Goal: Task Accomplishment & Management: Complete application form

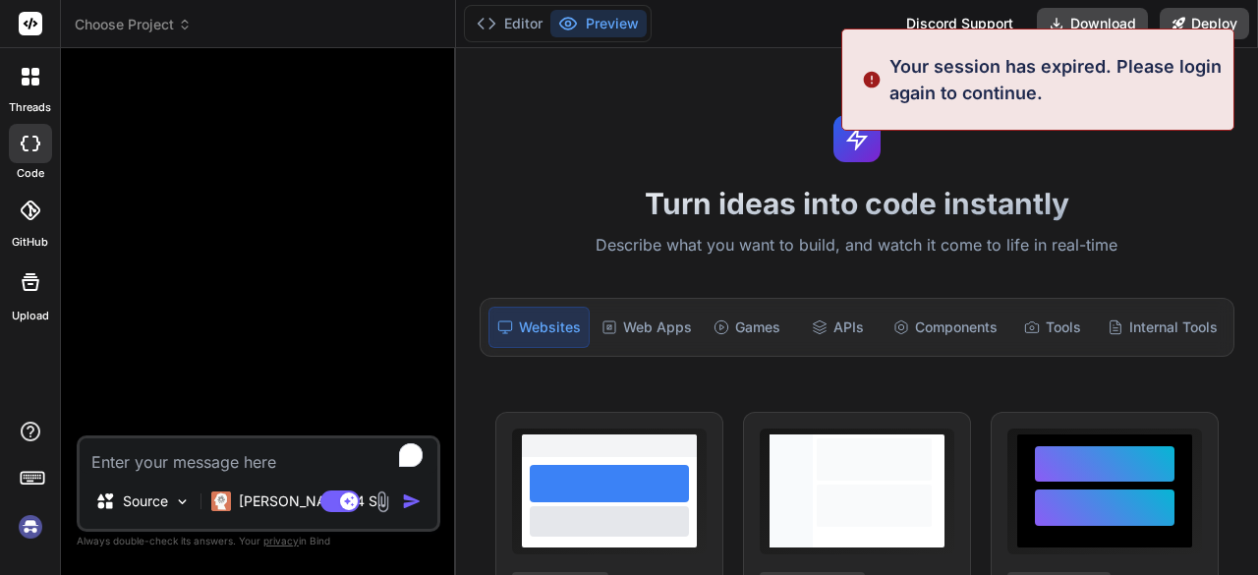
click at [26, 529] on img at bounding box center [30, 526] width 33 height 33
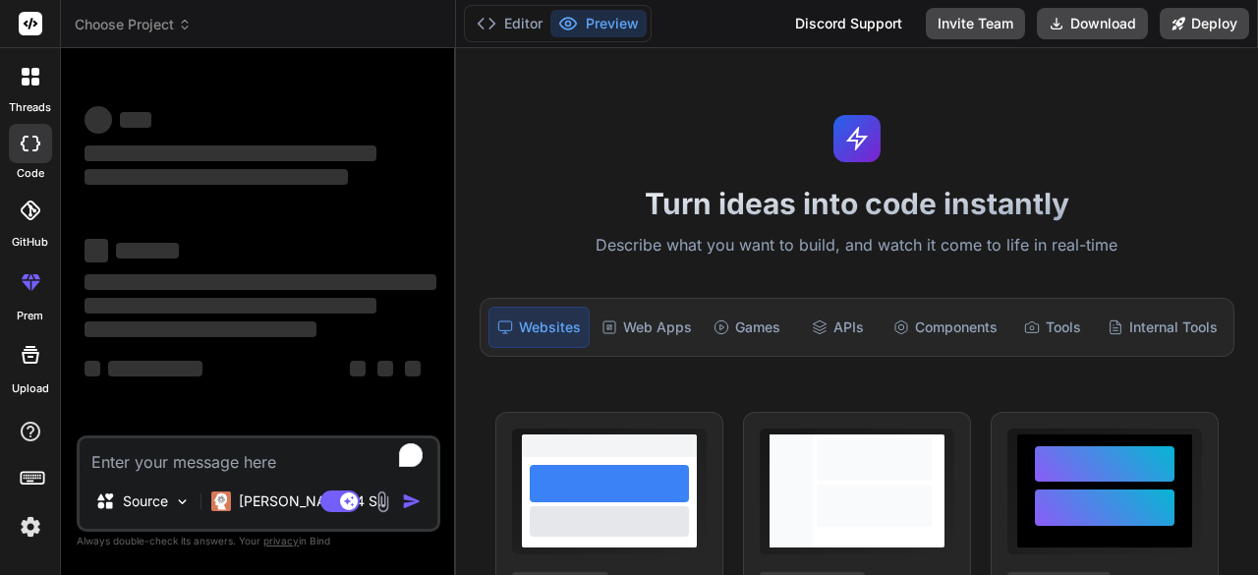
type textarea "x"
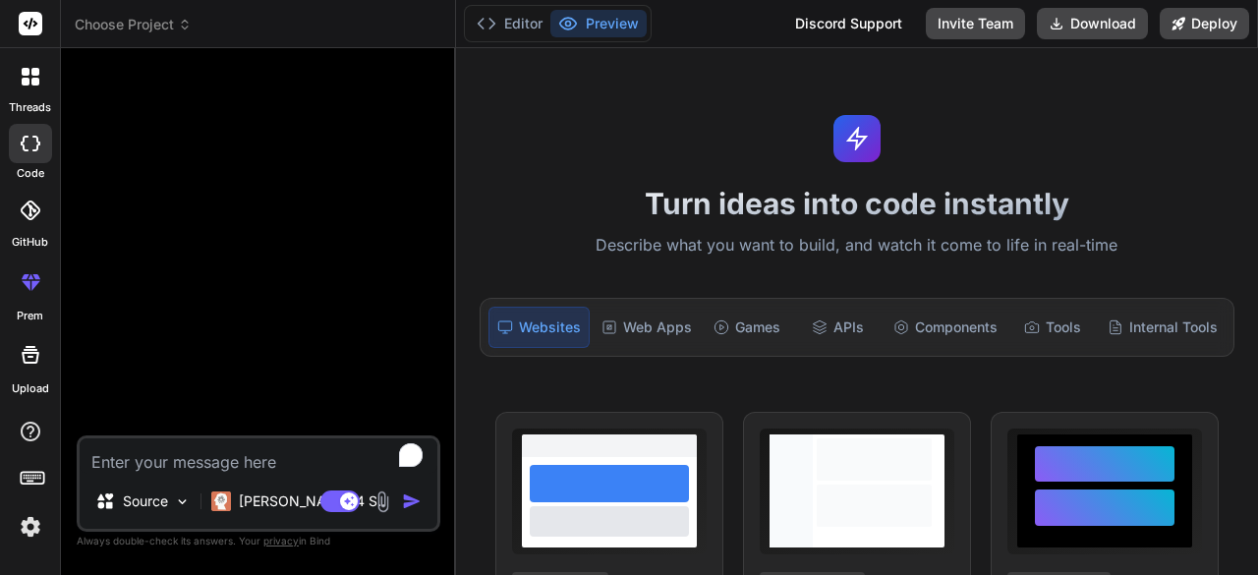
click at [228, 467] on textarea "To enrich screen reader interactions, please activate Accessibility in Grammarl…" at bounding box center [259, 455] width 358 height 35
paste textarea "AI-driven content optimization: A platform that uses natural language processin…"
type textarea "AI-driven content optimization: A platform that uses natural language processin…"
type textarea "x"
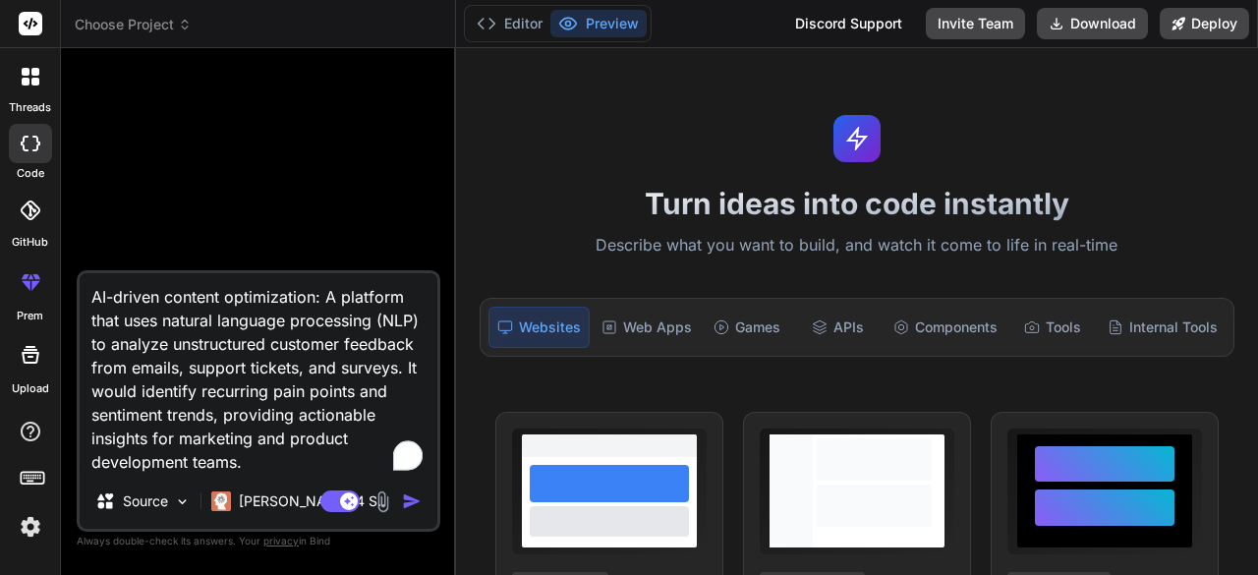
click at [92, 294] on textarea "AI-driven content optimization: A platform that uses natural language processin…" at bounding box center [259, 373] width 358 height 201
type textarea "cAI-driven content optimization: A platform that uses natural language processi…"
type textarea "x"
type textarea "AI-driven content optimization: A platform that uses natural language processin…"
type textarea "x"
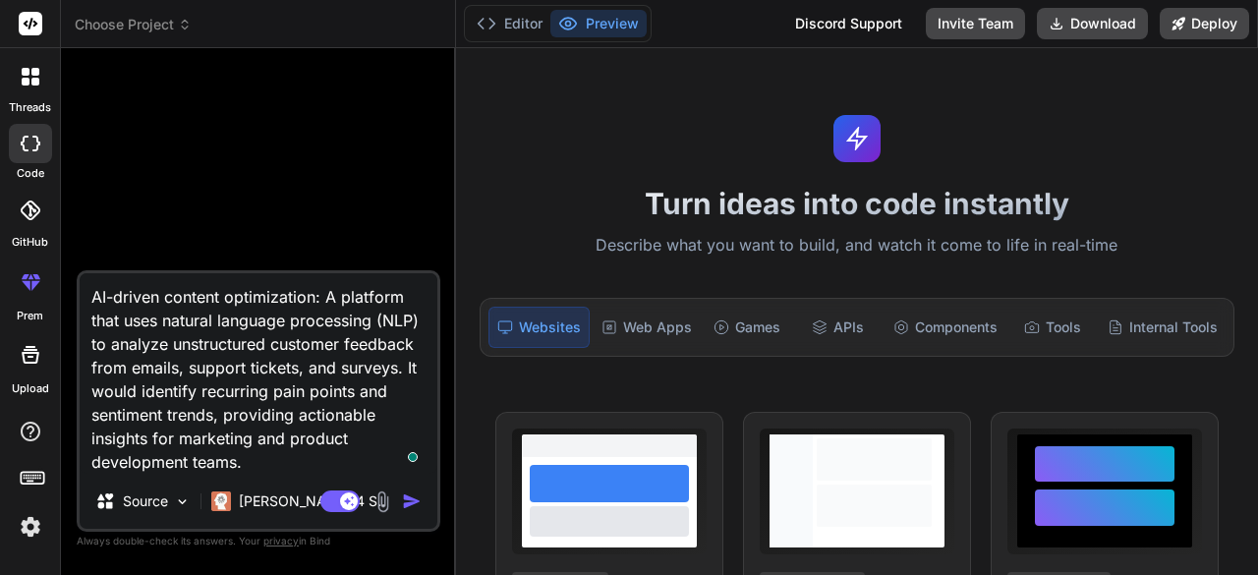
type textarea "CAI-driven content optimization: A platform that uses natural language processi…"
type textarea "x"
type textarea "CrAI-driven content optimization: A platform that uses natural language process…"
type textarea "x"
type textarea "CreAI-driven content optimization: A platform that uses natural language proces…"
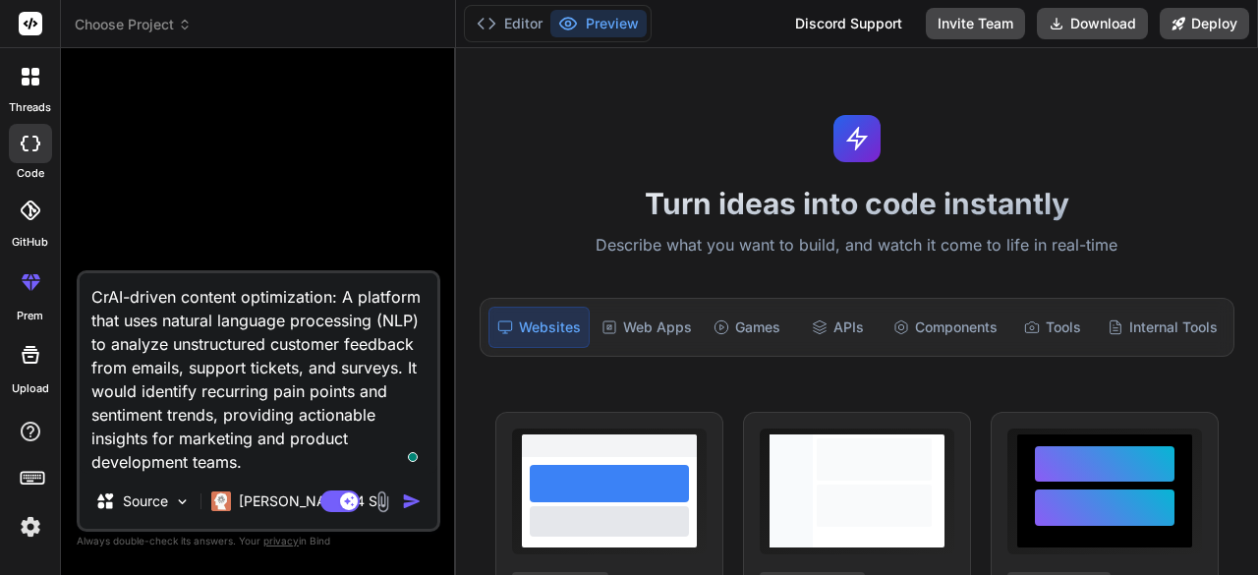
type textarea "x"
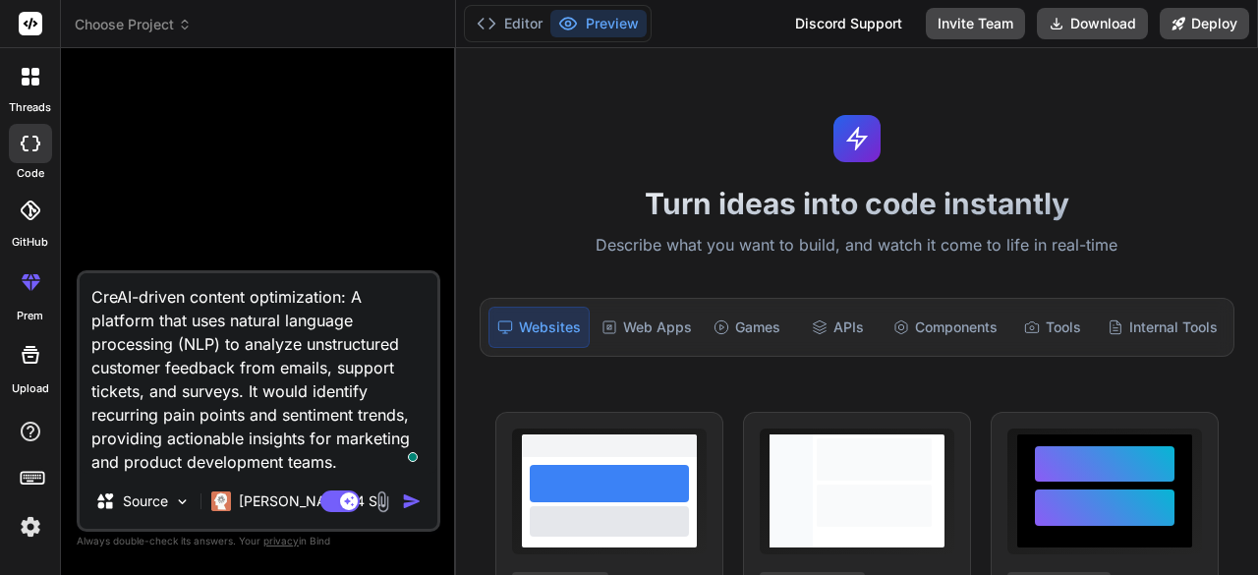
type textarea "CretAI-driven content optimization: A platform that uses natural language proce…"
type textarea "x"
type textarea "CreAI-driven content optimization: A platform that uses natural language proces…"
type textarea "x"
type textarea "CreaAI-driven content optimization: A platform that uses natural language proce…"
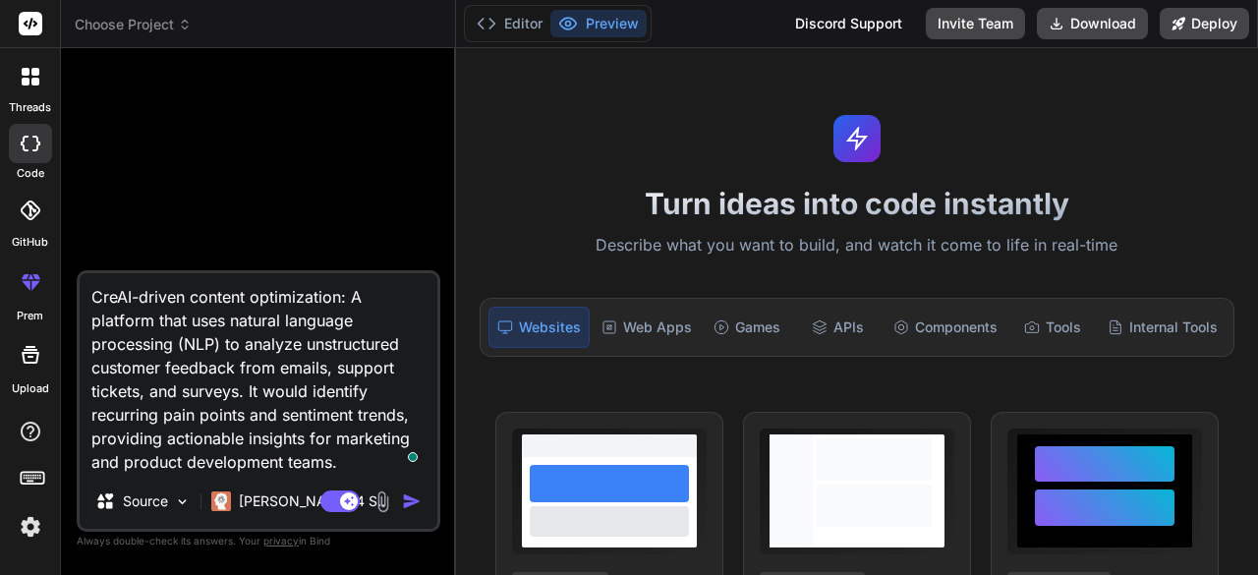
type textarea "x"
type textarea "CreatAI-driven content optimization: A platform that uses natural language proc…"
type textarea "x"
type textarea "CreateAI-driven content optimization: A platform that uses natural language pro…"
type textarea "x"
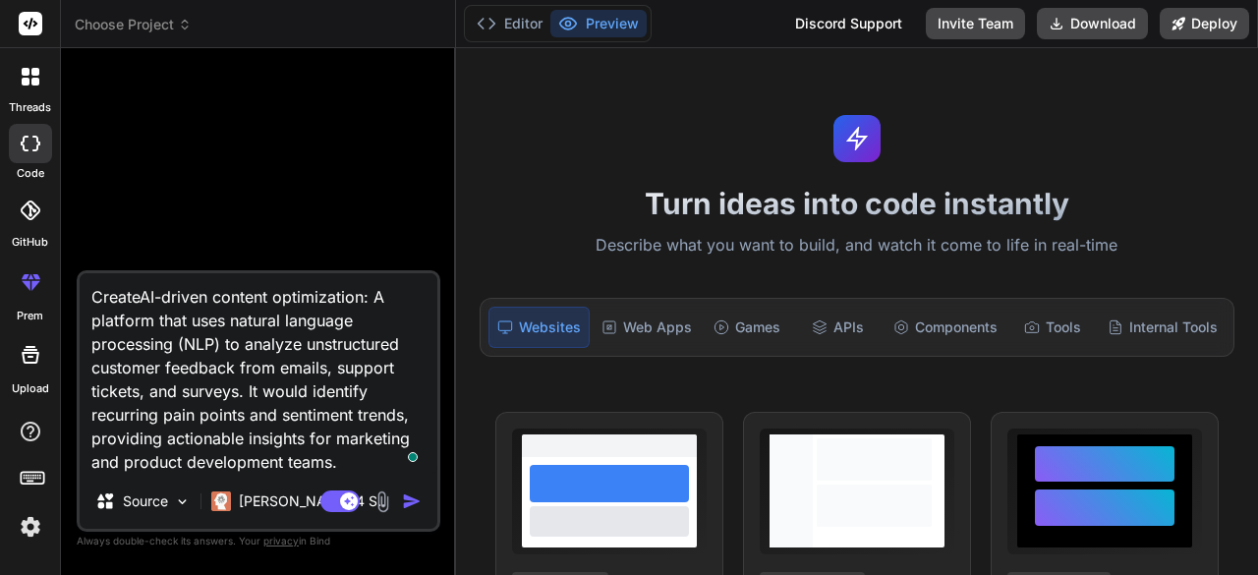
type textarea "Create AI-driven content optimization: A platform that uses natural language pr…"
type textarea "x"
click at [242, 319] on textarea "Create AI-driven content optimization: A platform that uses natural language pr…" at bounding box center [259, 373] width 358 height 201
paste textarea "Build a SaaS web application called “InsightlyAI”, an AI-driven content optimiz…"
type textarea "Build a SaaS web application called “InsightlyAI”, an AI-driven content optimiz…"
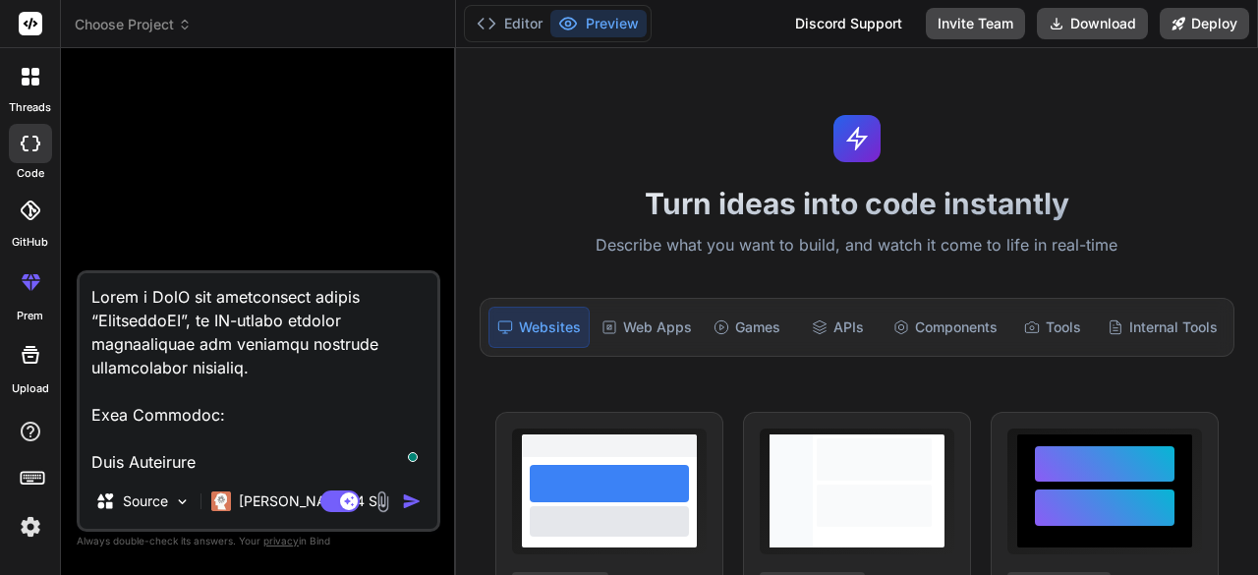
type textarea "x"
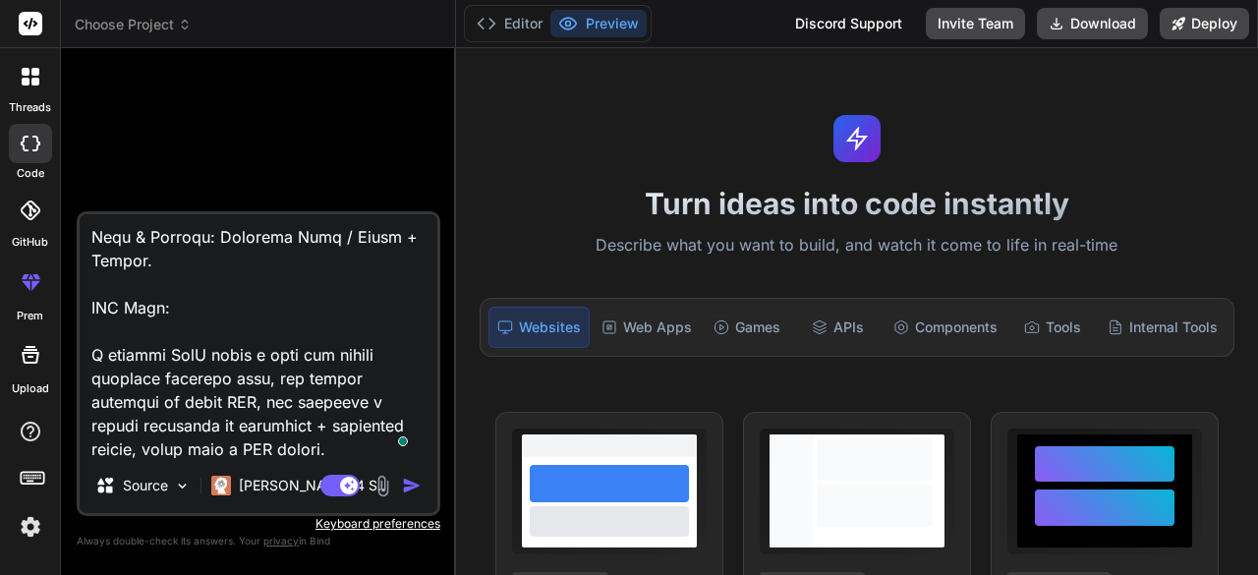
scroll to position [1770, 0]
type textarea "Build a SaaS web application called “InsightlyAI”, an AI-driven content optimiz…"
click at [169, 480] on div "Source" at bounding box center [142, 485] width 111 height 39
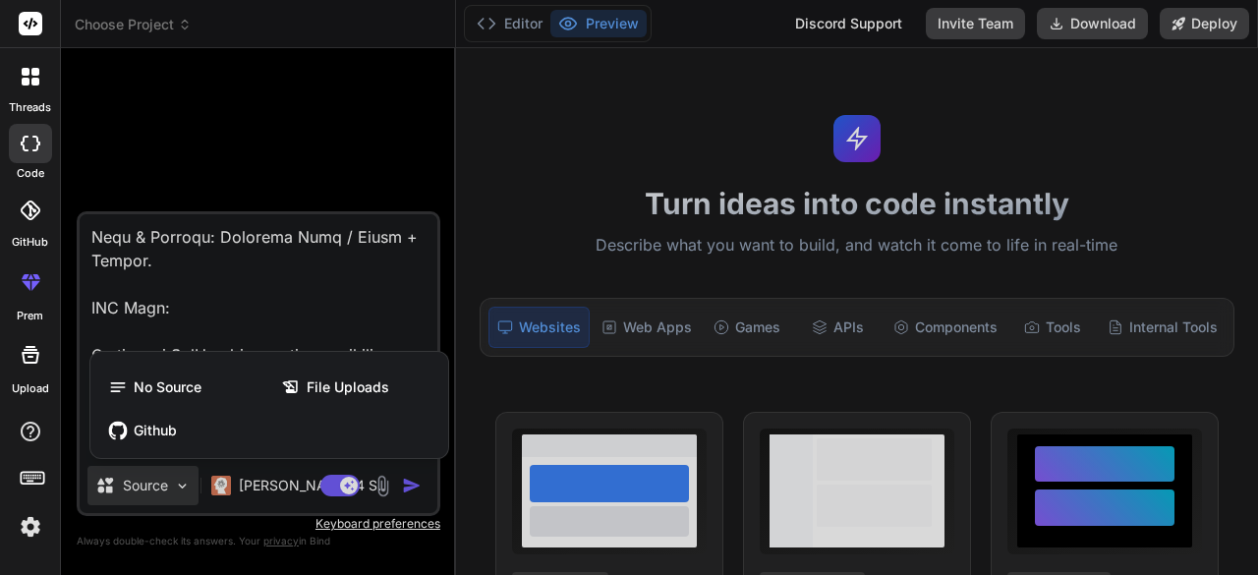
click at [169, 480] on div at bounding box center [629, 287] width 1258 height 575
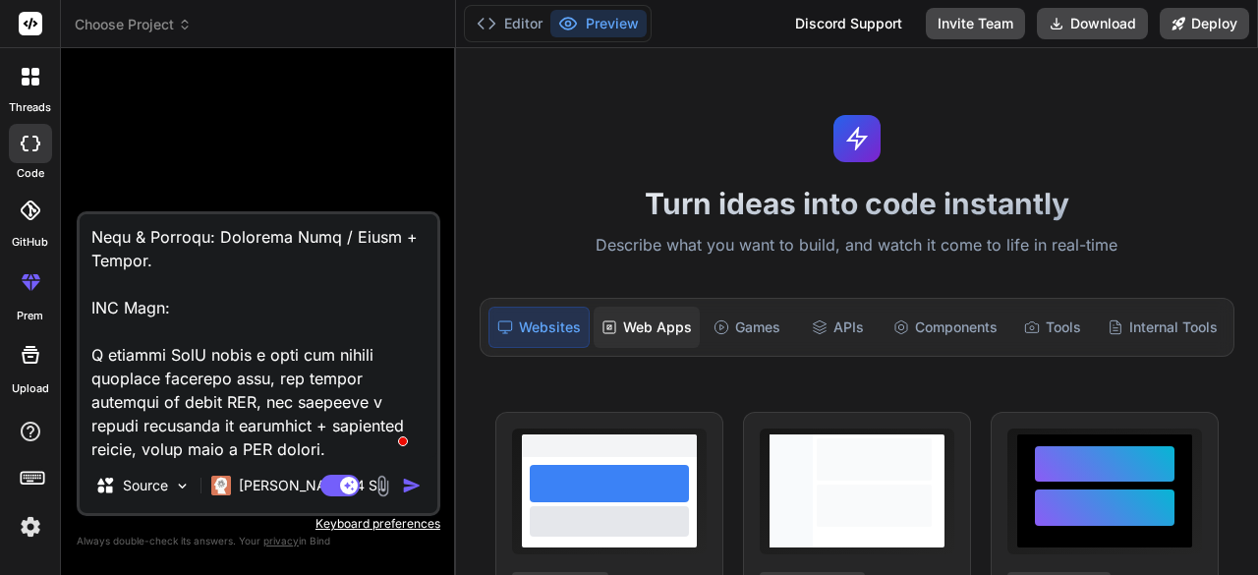
click at [635, 328] on div "Web Apps" at bounding box center [647, 327] width 106 height 41
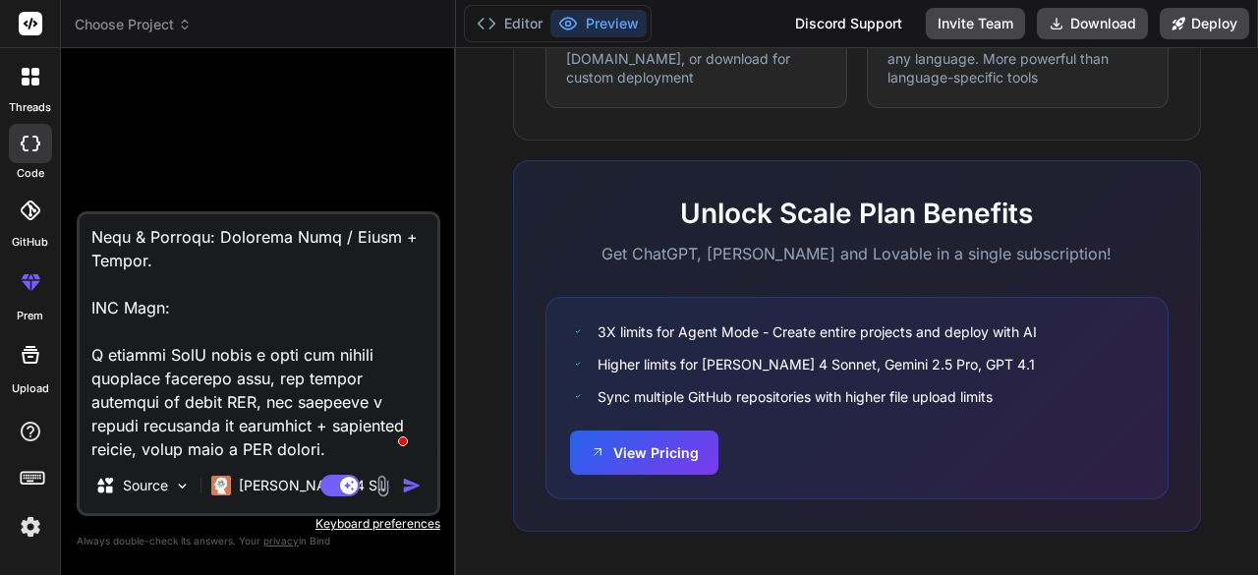
scroll to position [0, 0]
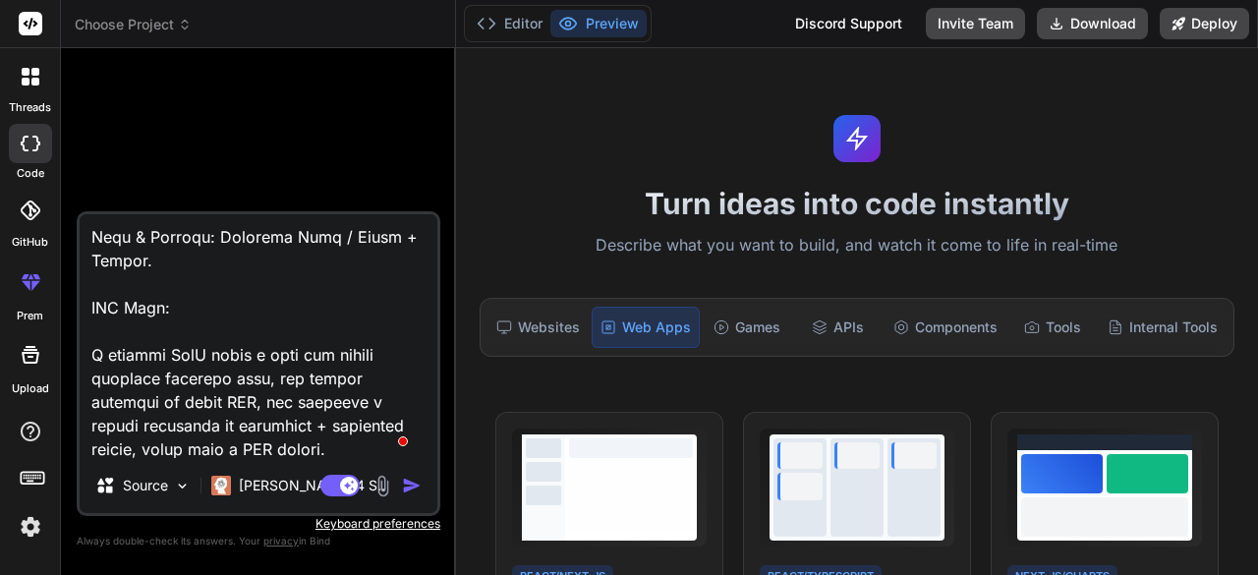
click at [407, 486] on img "button" at bounding box center [412, 486] width 20 height 20
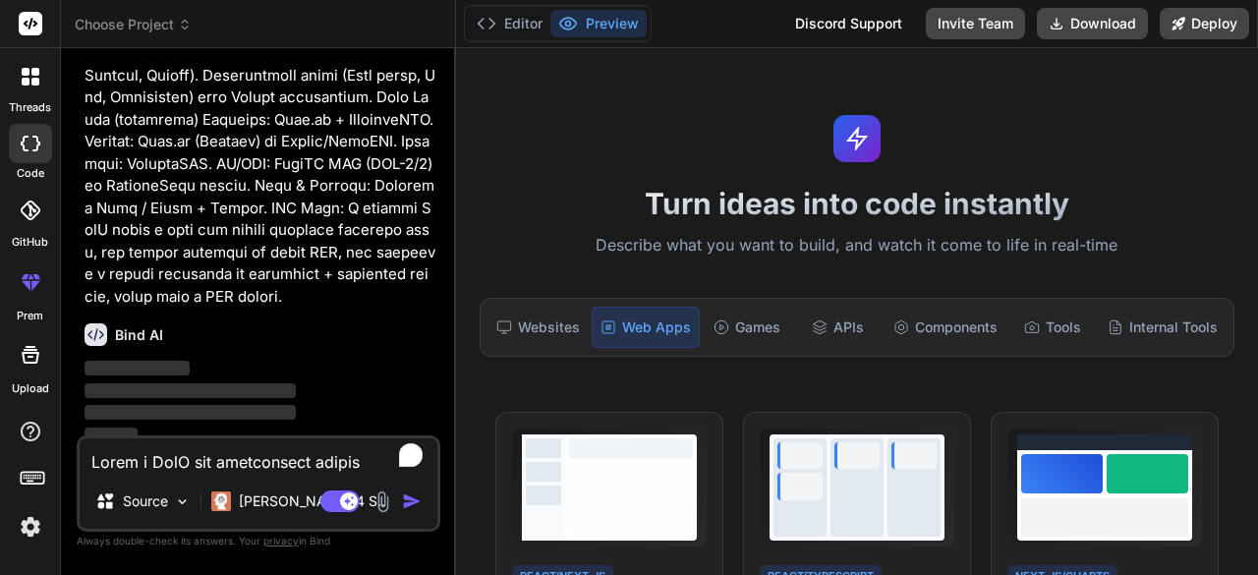
scroll to position [605, 0]
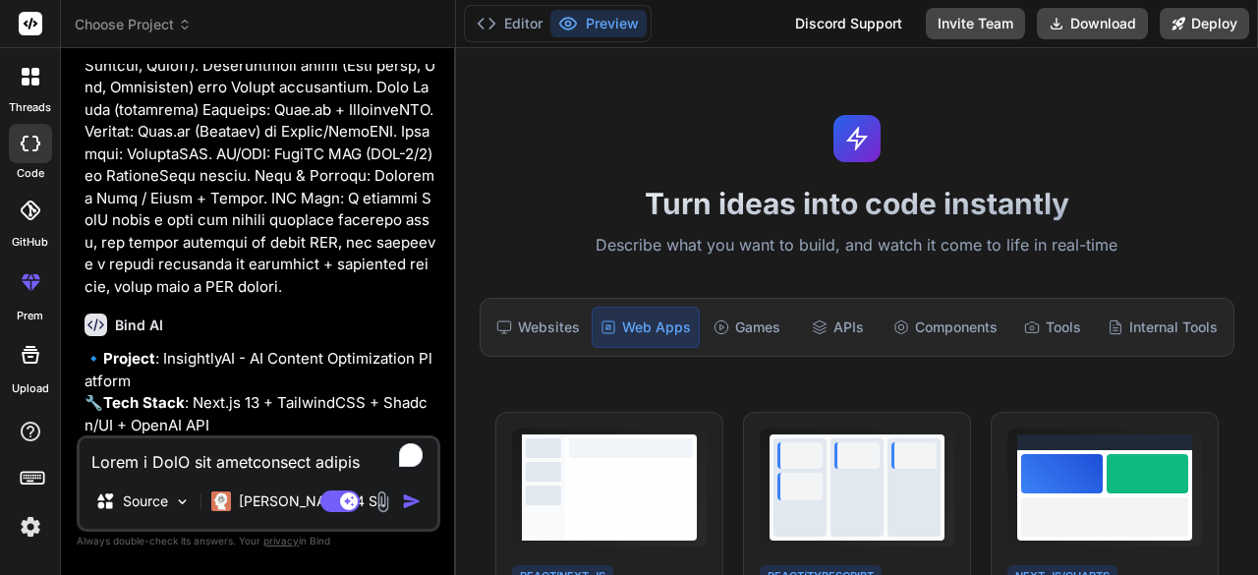
type textarea "x"
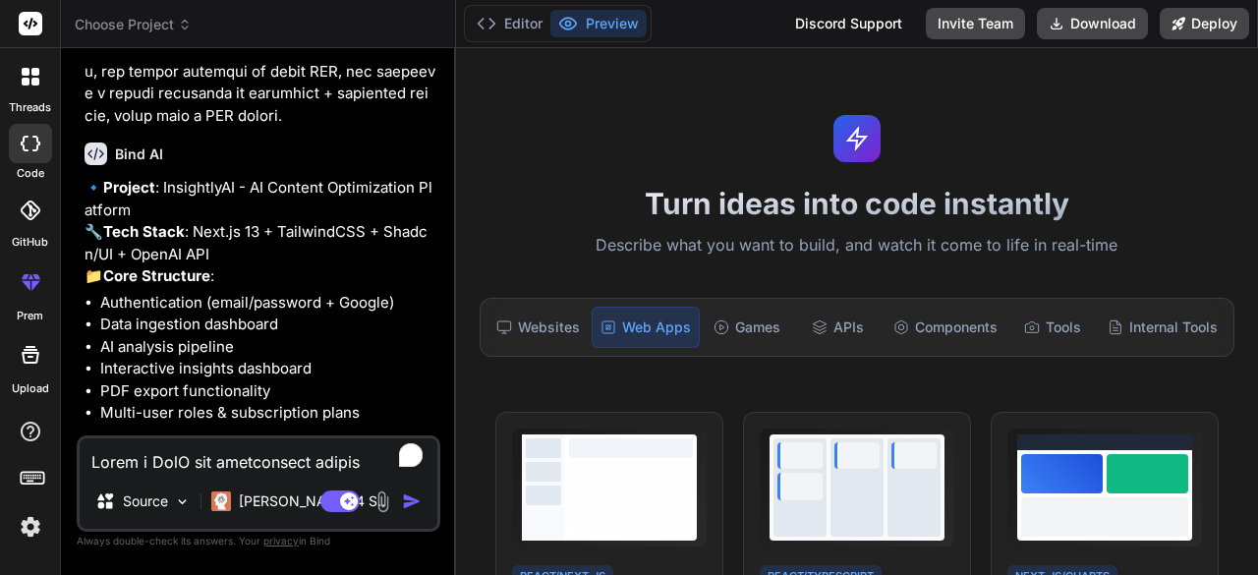
scroll to position [773, 0]
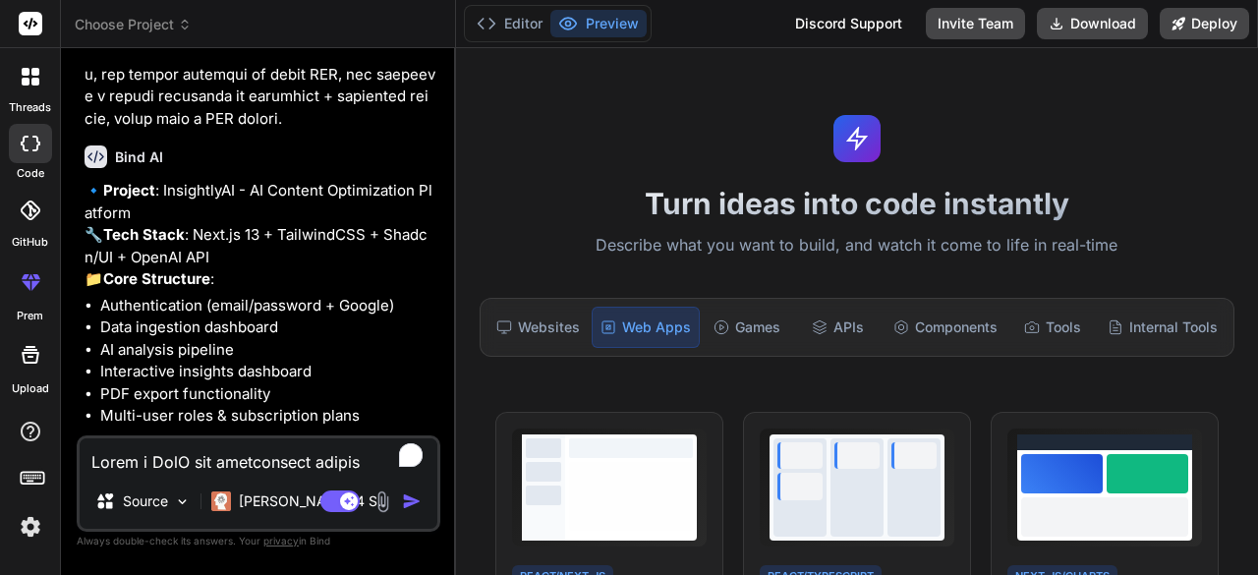
click at [130, 30] on span "Choose Project" at bounding box center [133, 25] width 117 height 20
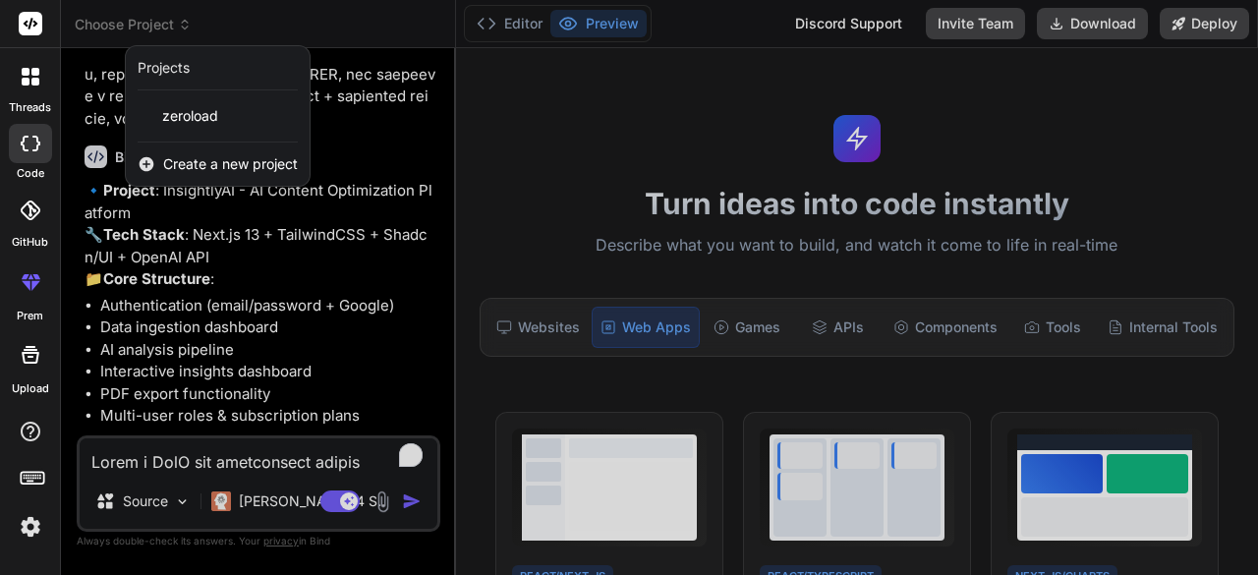
click at [188, 154] on span "Create a new project" at bounding box center [230, 164] width 135 height 20
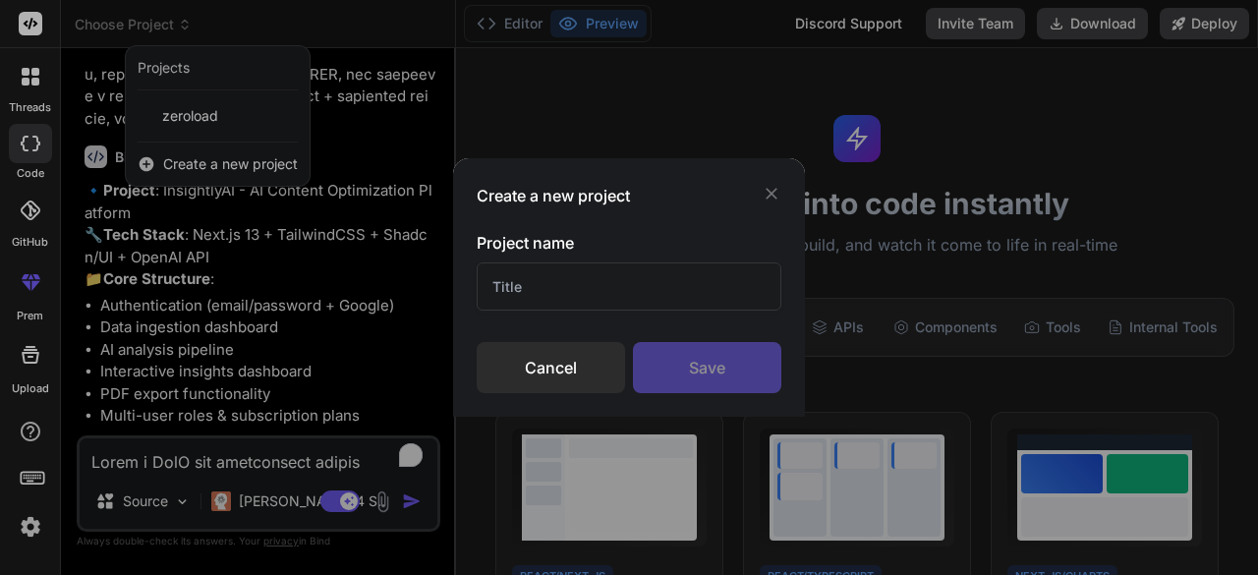
click at [558, 295] on input "text" at bounding box center [629, 286] width 305 height 48
paste input "Advanced Content Expiry and Archiving"
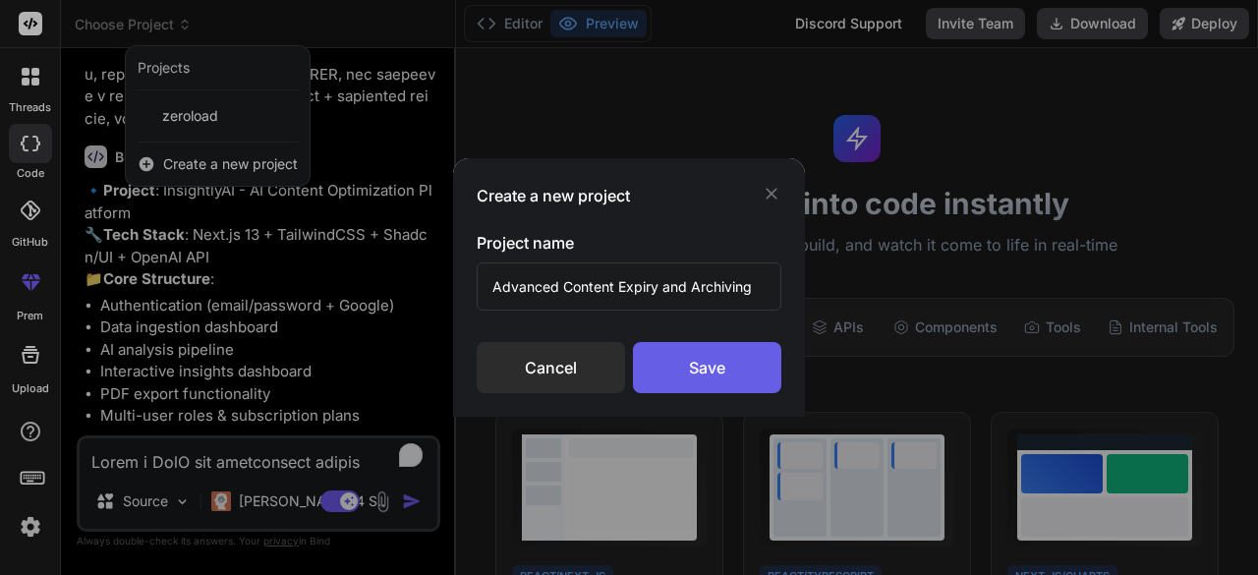
type input "Advanced Content Expiry and Archiving"
click at [714, 379] on div "Save" at bounding box center [707, 367] width 148 height 51
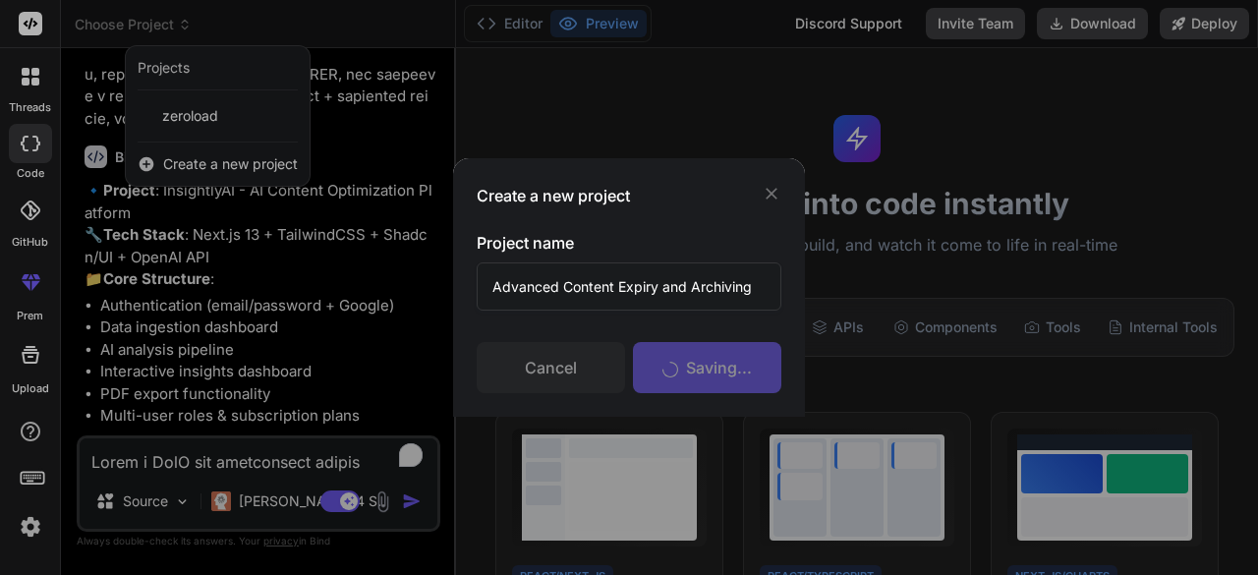
click at [393, 62] on div "Create a new project Project name Advanced Content Expiry and Archiving Cancel …" at bounding box center [629, 287] width 1258 height 575
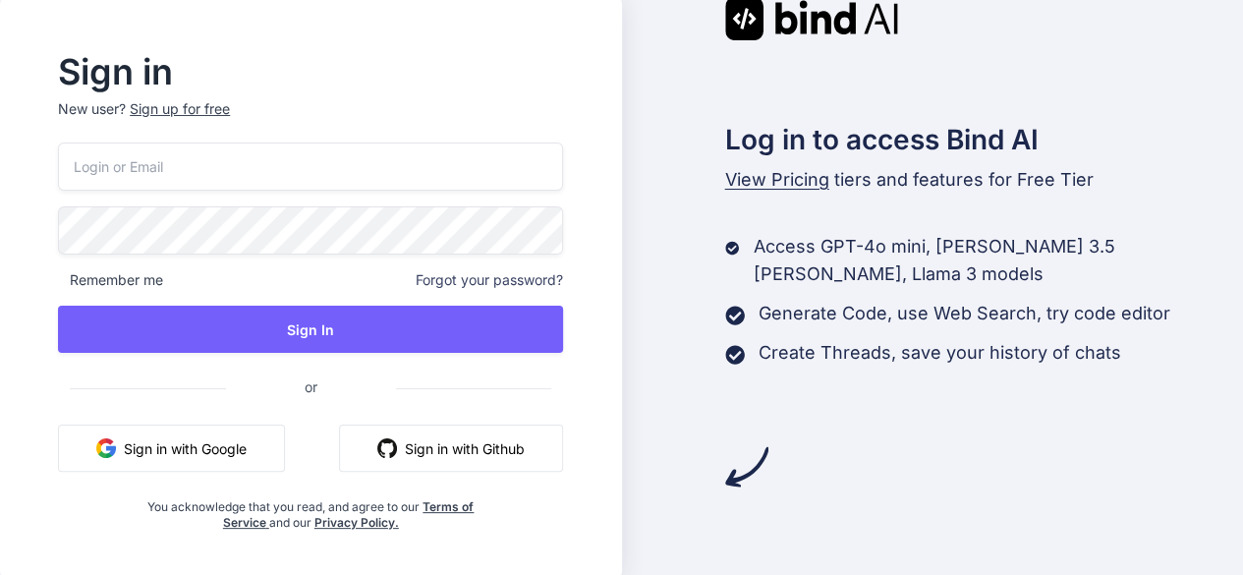
click at [238, 452] on button "Sign in with Google" at bounding box center [171, 448] width 227 height 47
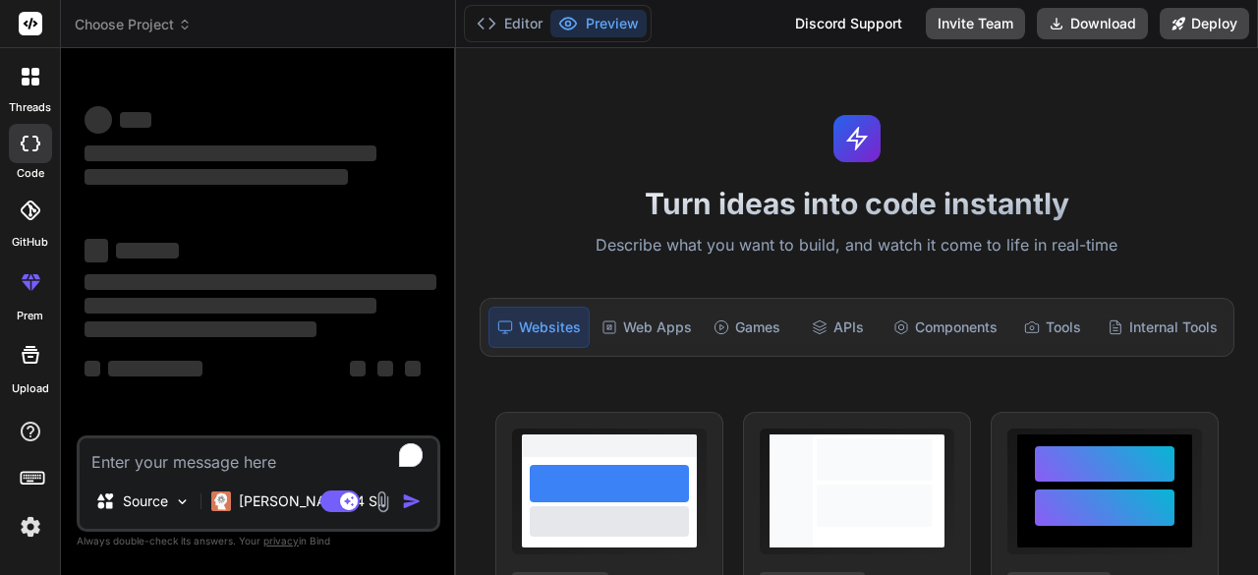
click at [165, 25] on span "Choose Project" at bounding box center [133, 25] width 117 height 20
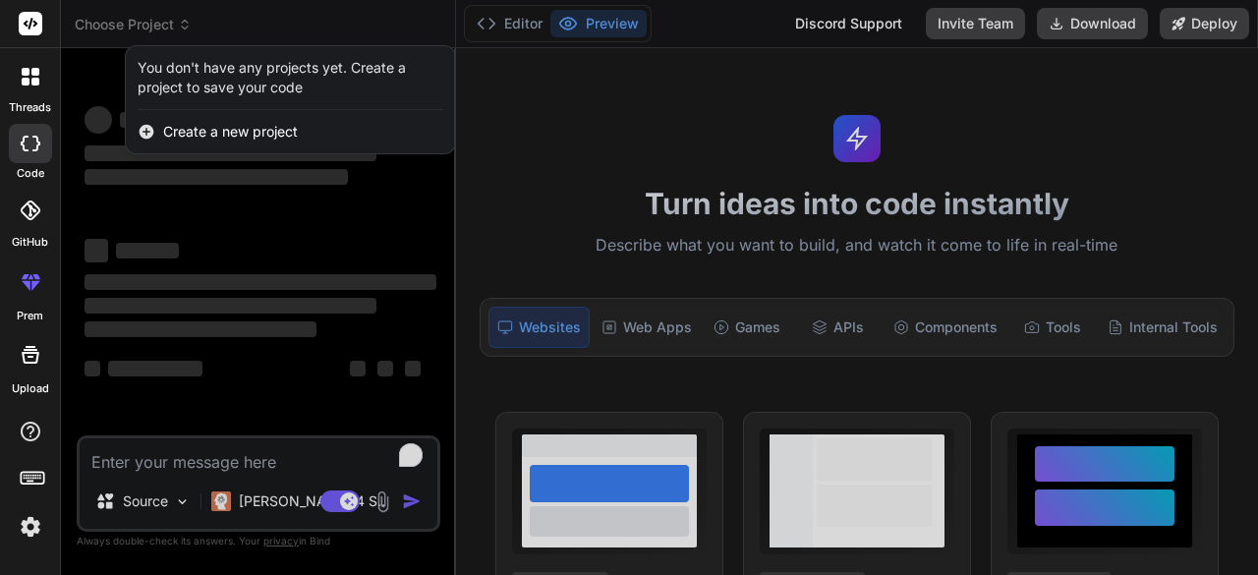
click at [307, 34] on div at bounding box center [629, 287] width 1258 height 575
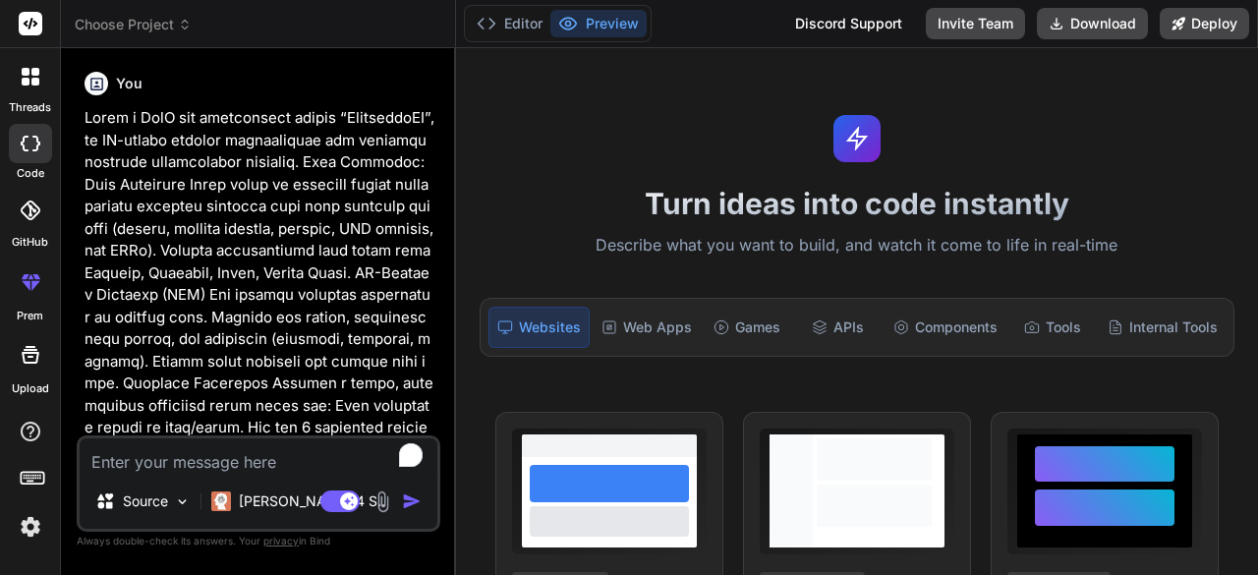
click at [145, 17] on span "Choose Project" at bounding box center [133, 25] width 117 height 20
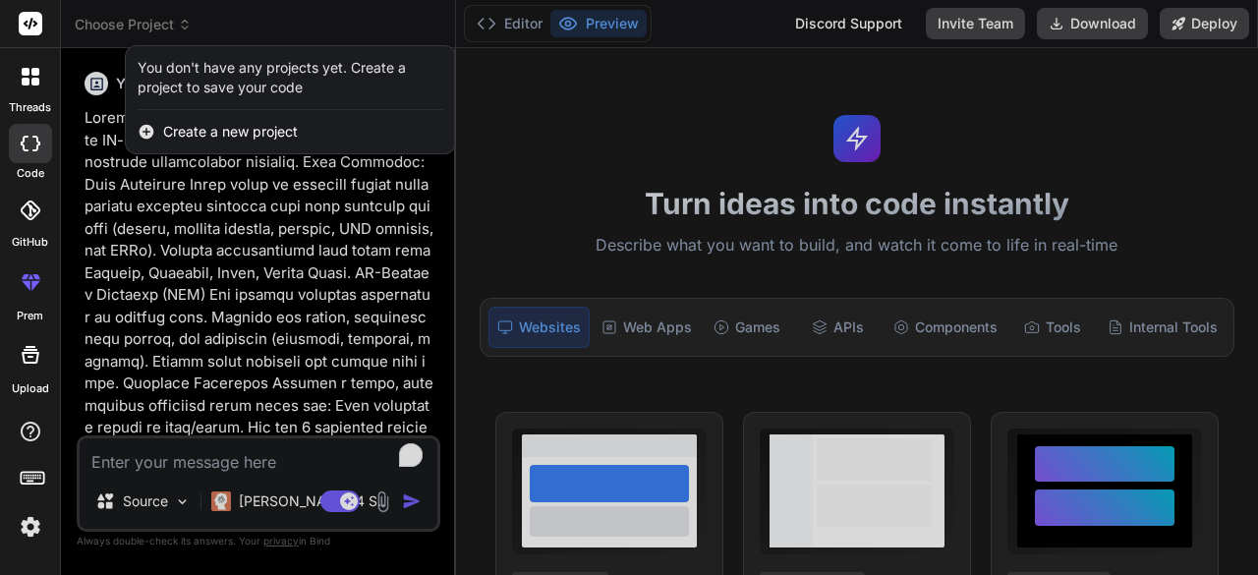
type textarea "x"
click at [189, 144] on div "Create a new project" at bounding box center [290, 131] width 329 height 43
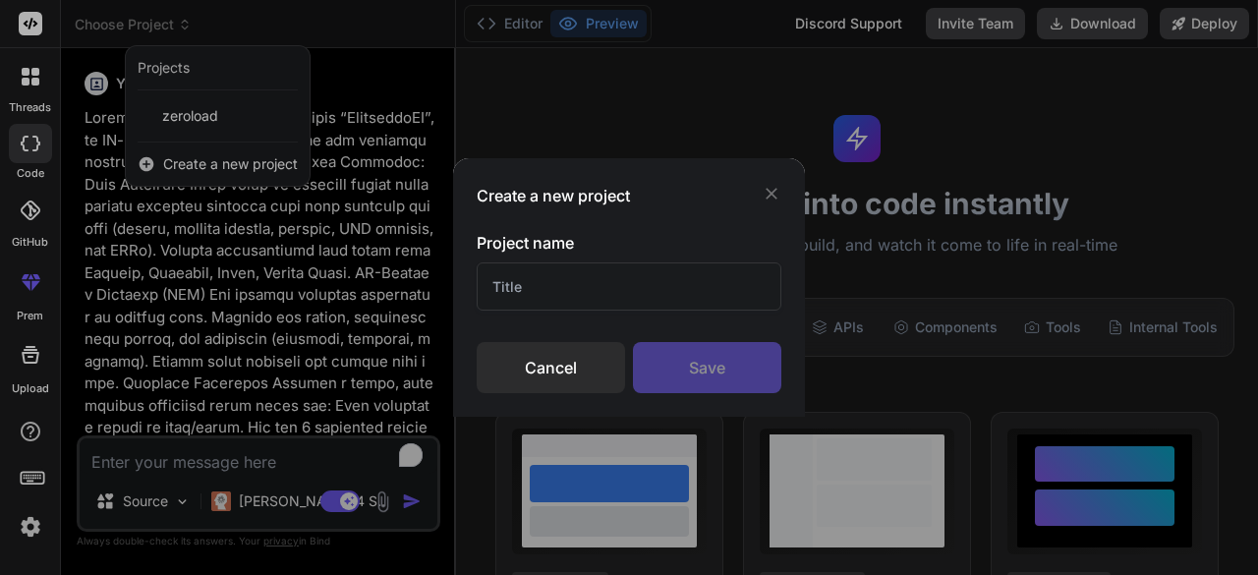
click at [517, 292] on input "text" at bounding box center [629, 286] width 305 height 48
click at [603, 284] on input "text" at bounding box center [629, 286] width 305 height 48
paste input "Advanced Content Expiry and Archiving"
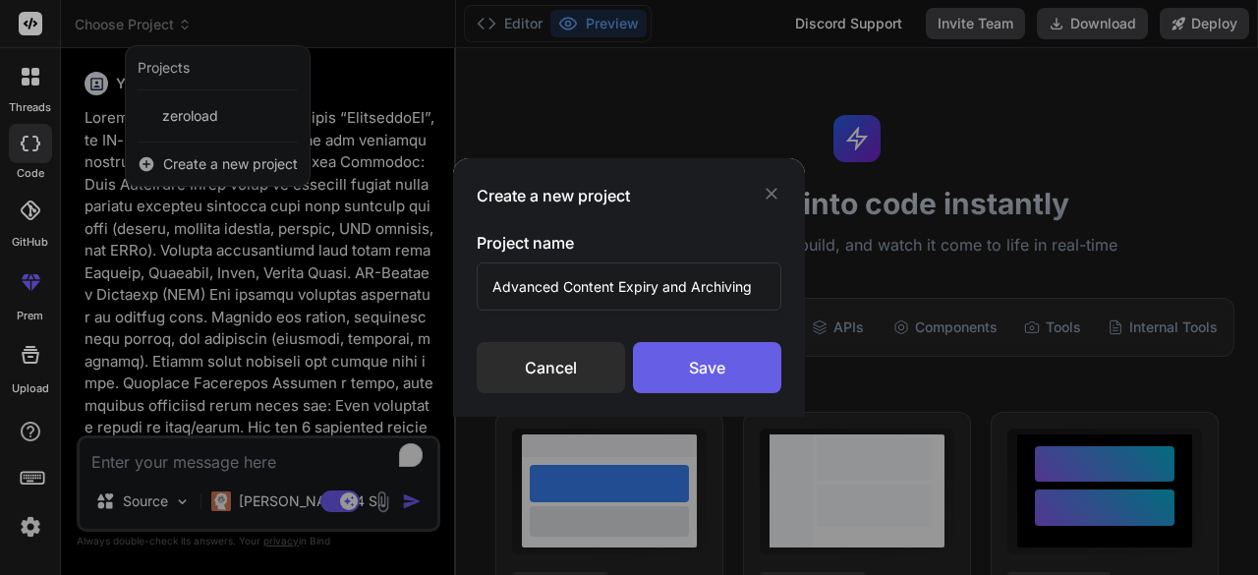
type input "Advanced Content Expiry and Archiving"
click at [672, 354] on div "Save" at bounding box center [707, 367] width 148 height 51
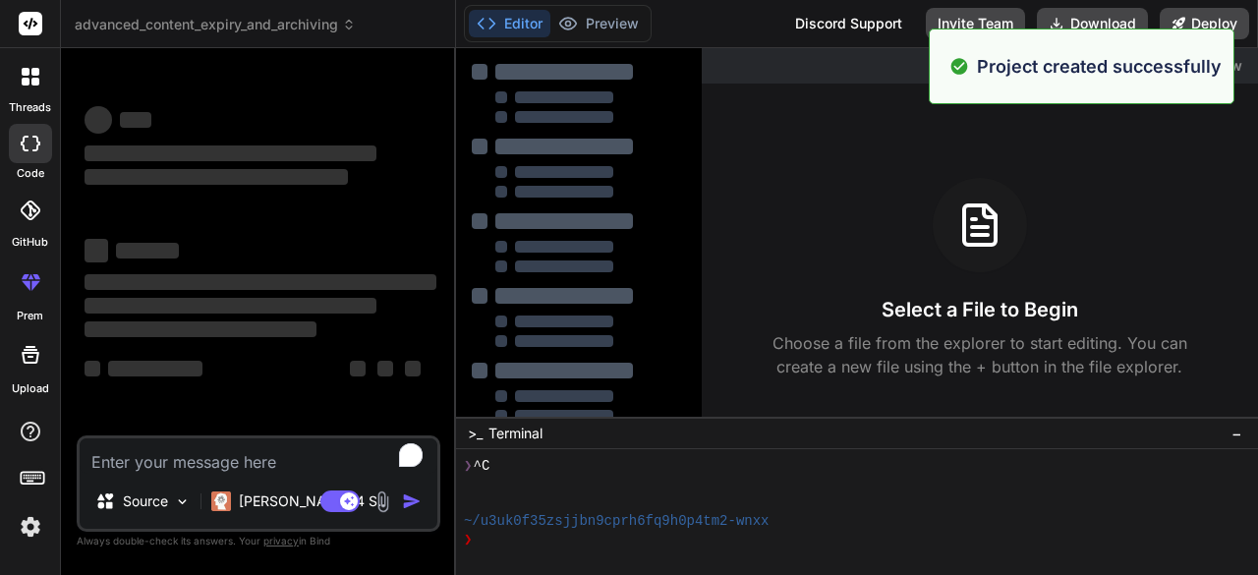
scroll to position [55, 0]
click at [752, 288] on div "Created with Pixso. Show preview Select a File to Begin Choose a file from the …" at bounding box center [857, 311] width 802 height 527
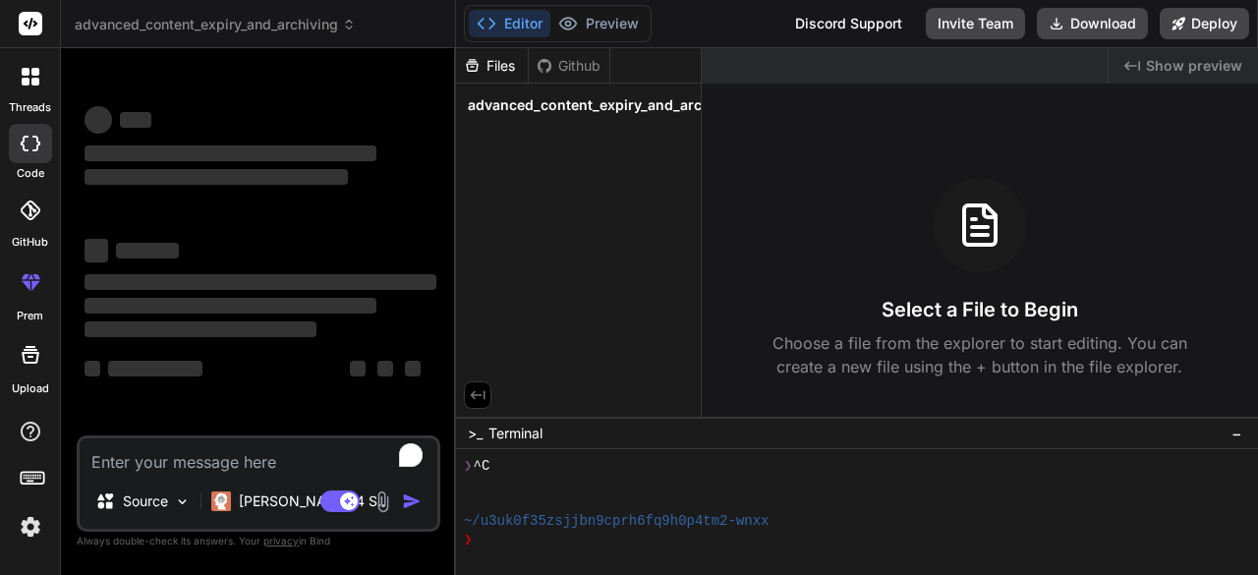
click at [204, 215] on div "‌ ‌ ‌ ‌ ‌ ‌ ‌ ‌ ‌ ‌ ‌ ‌ ‌ ‌" at bounding box center [261, 253] width 352 height 316
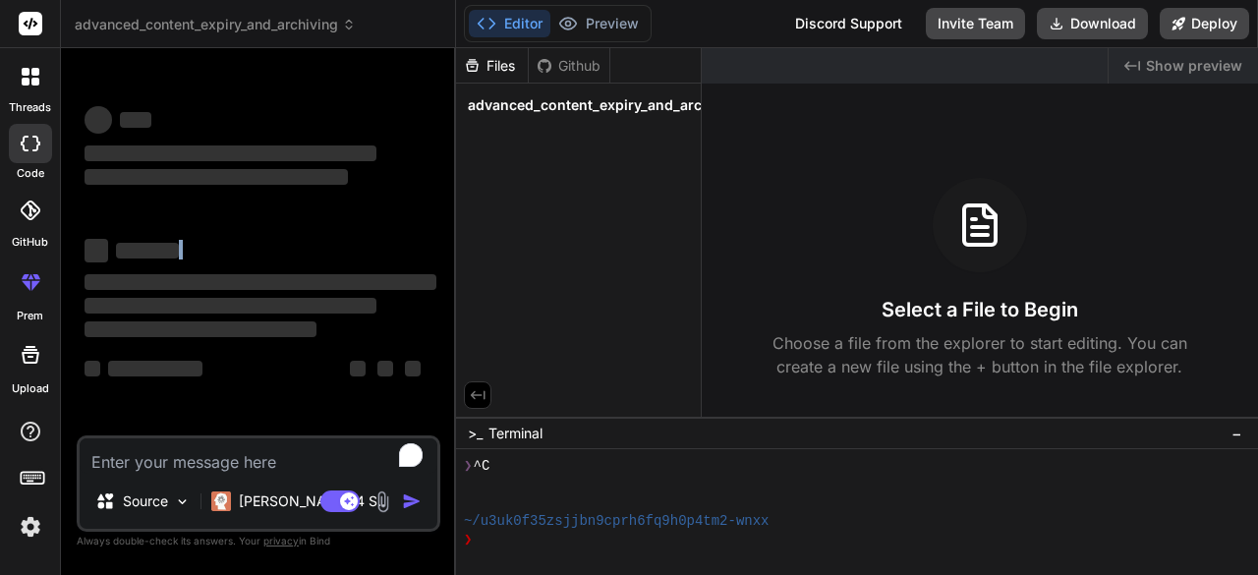
click at [204, 215] on div "‌ ‌ ‌ ‌ ‌ ‌ ‌ ‌ ‌ ‌ ‌ ‌ ‌ ‌" at bounding box center [261, 253] width 352 height 316
click at [100, 26] on span "advanced_content_expiry_and_archiving" at bounding box center [215, 25] width 281 height 20
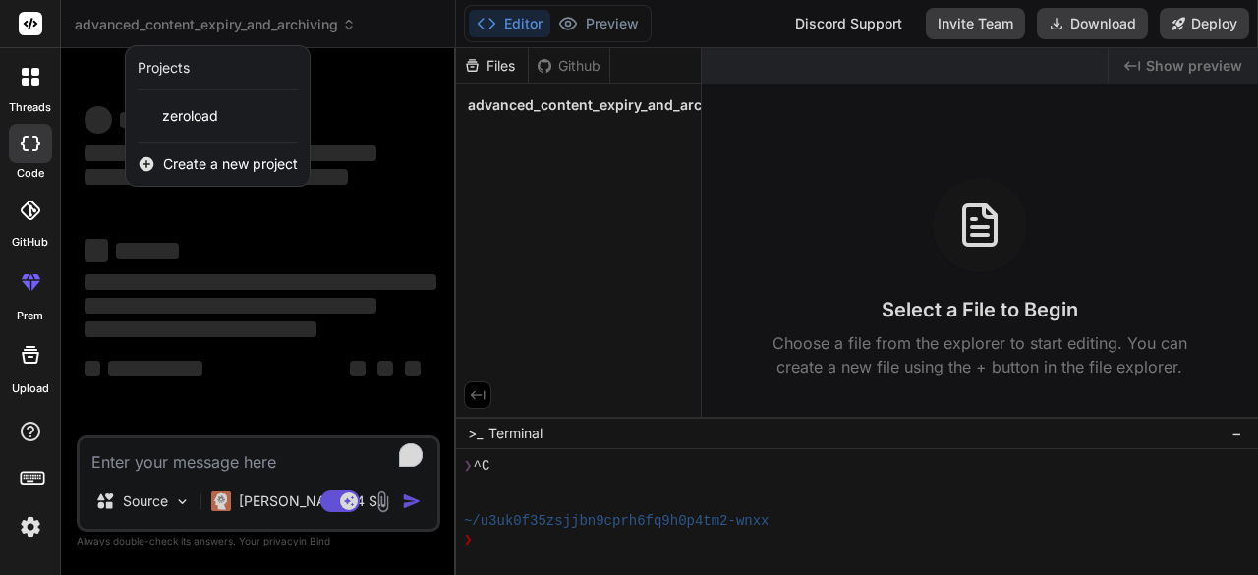
click at [100, 26] on div at bounding box center [629, 287] width 1258 height 575
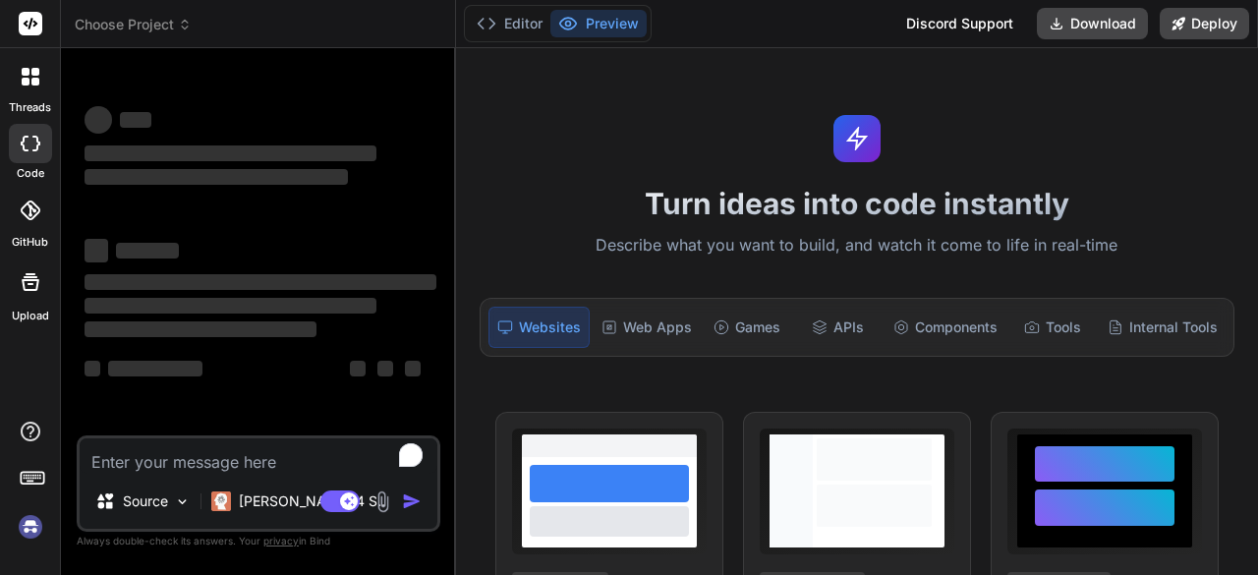
type textarea "x"
